Goal: Information Seeking & Learning: Learn about a topic

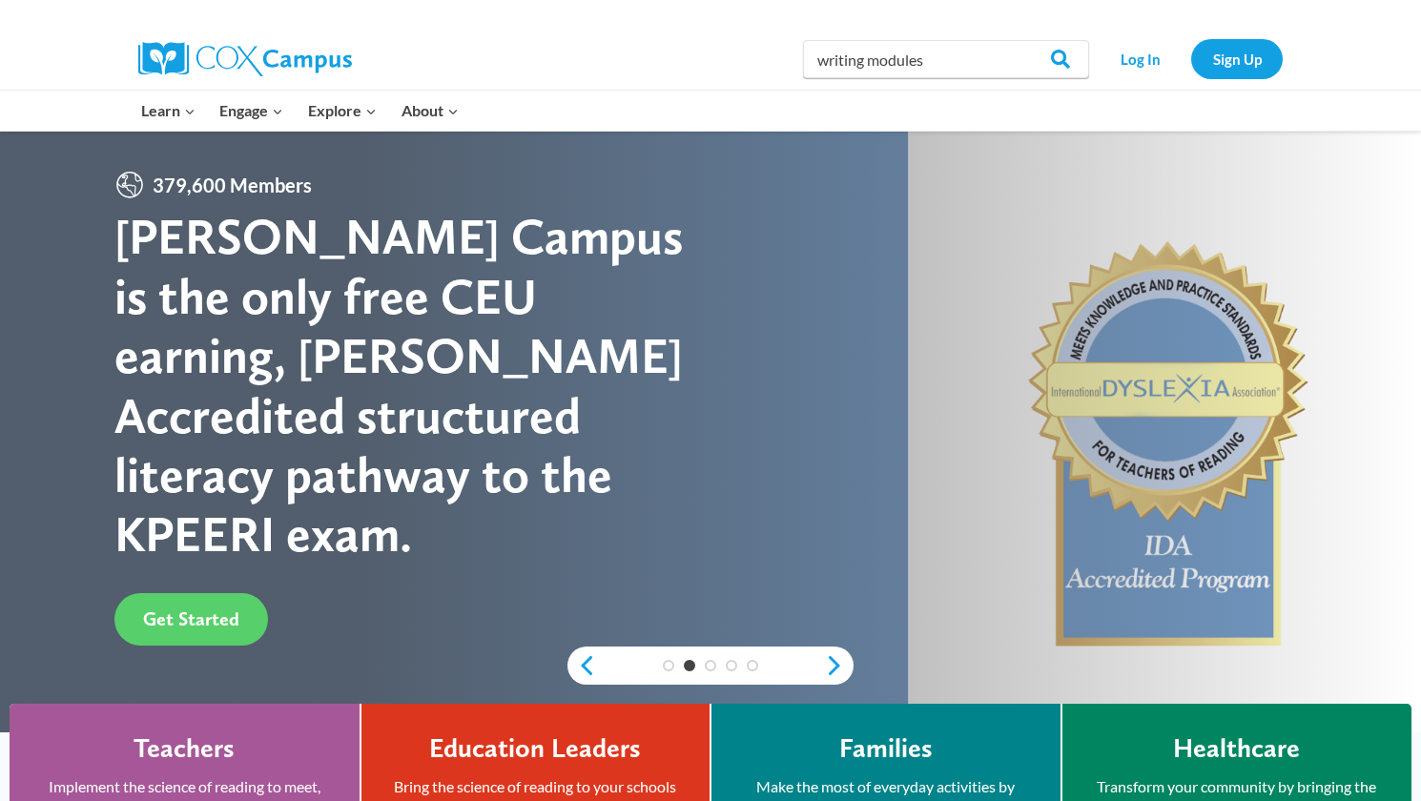
type input "writing modules"
click at [1014, 40] on input "Search" at bounding box center [1051, 59] width 74 height 38
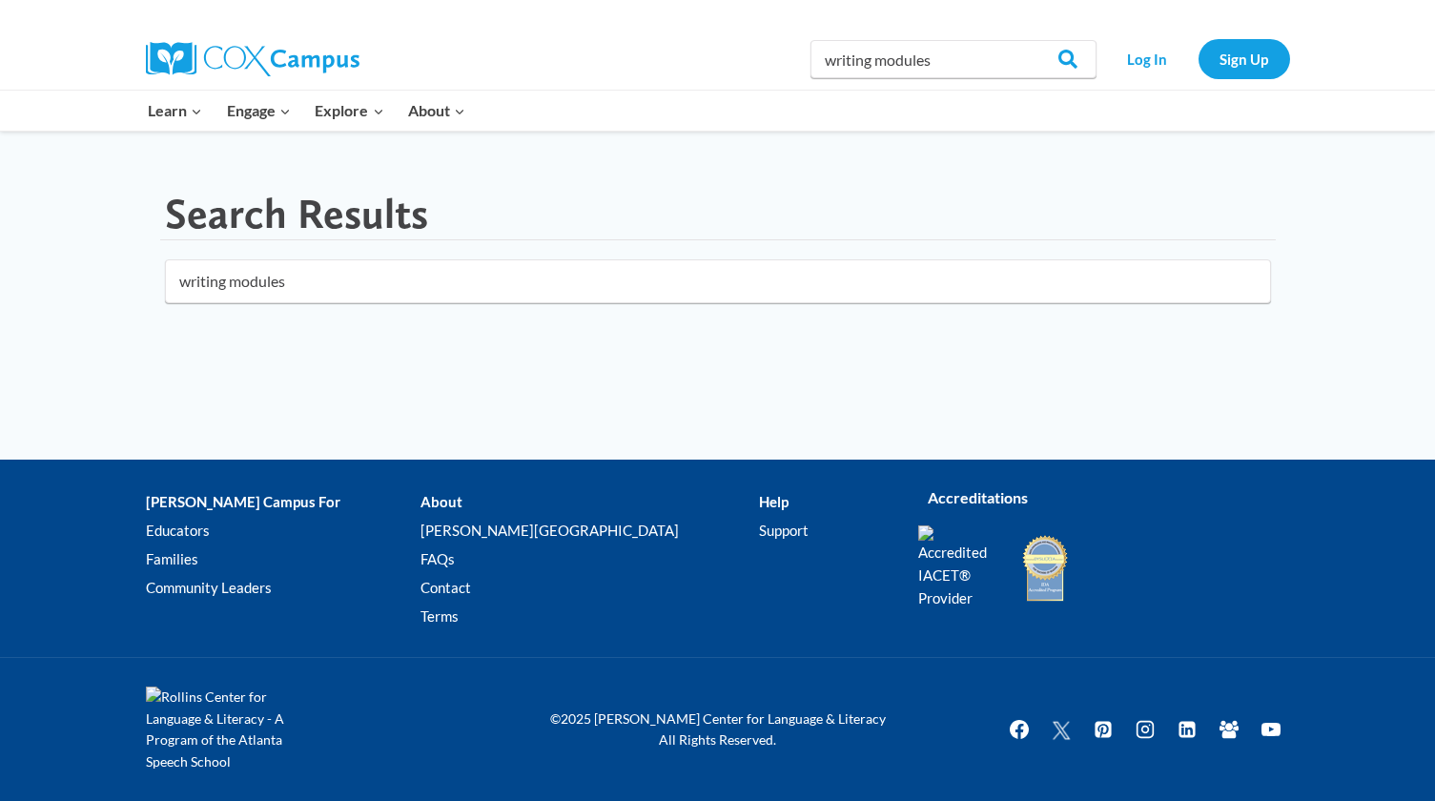
click at [345, 285] on input "writing modules" at bounding box center [718, 281] width 1106 height 44
click button "submit" at bounding box center [0, 0] width 0 height 0
drag, startPoint x: 950, startPoint y: 61, endPoint x: 872, endPoint y: 63, distance: 77.2
click at [872, 63] on input "writing modules" at bounding box center [953, 59] width 286 height 38
type input "writing"
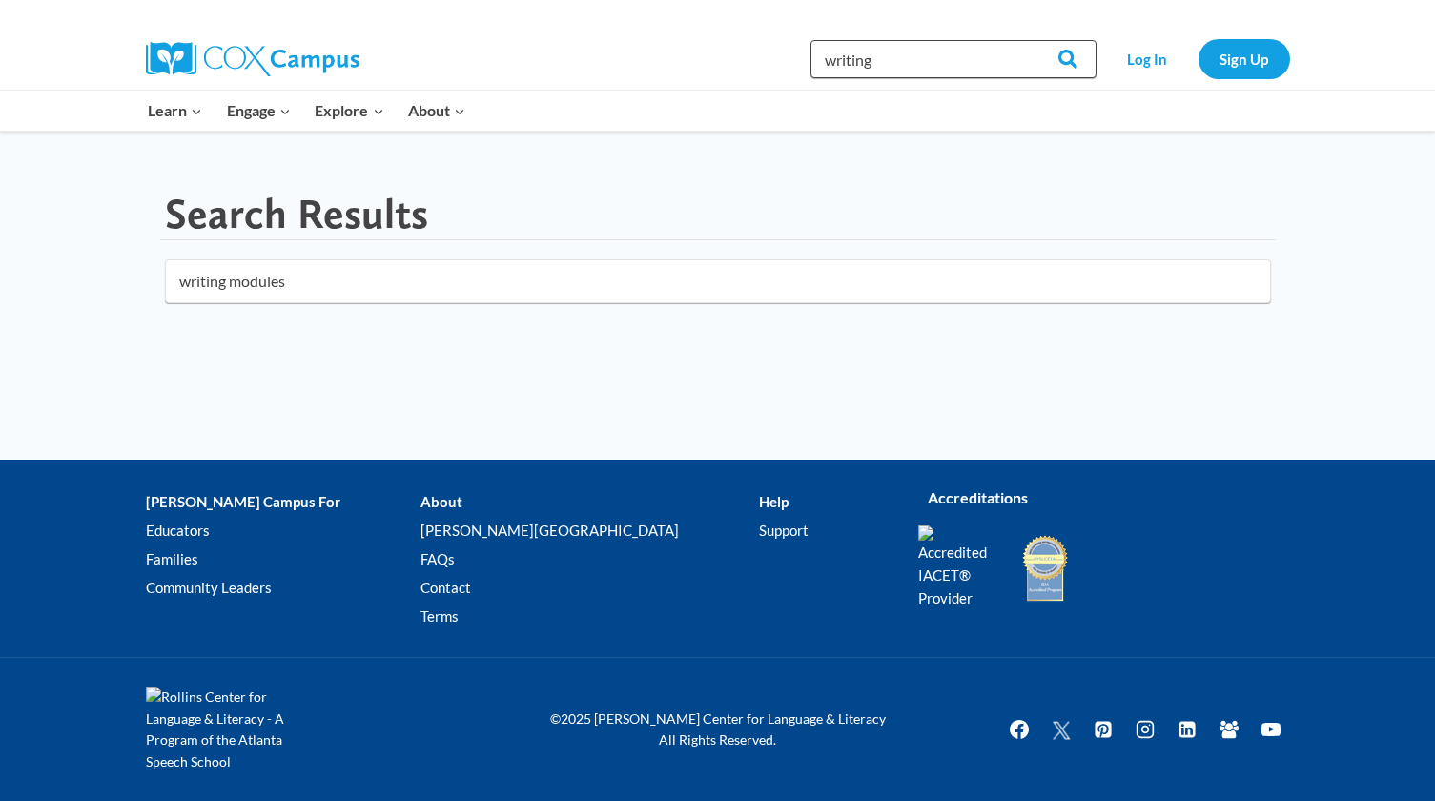
click at [1022, 40] on input "Search" at bounding box center [1059, 59] width 74 height 38
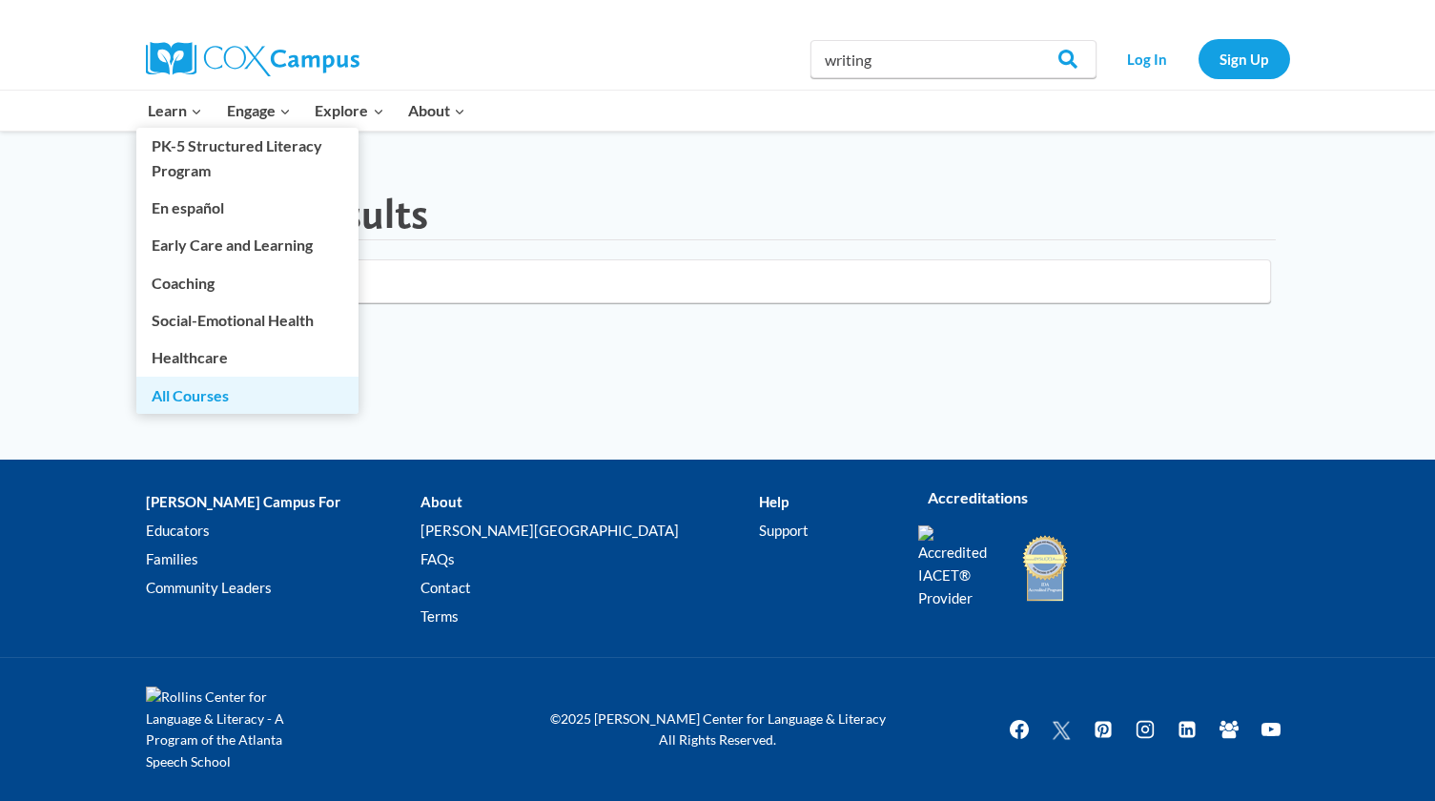
click at [191, 394] on link "All Courses" at bounding box center [247, 395] width 222 height 36
